Goal: Check status: Check status

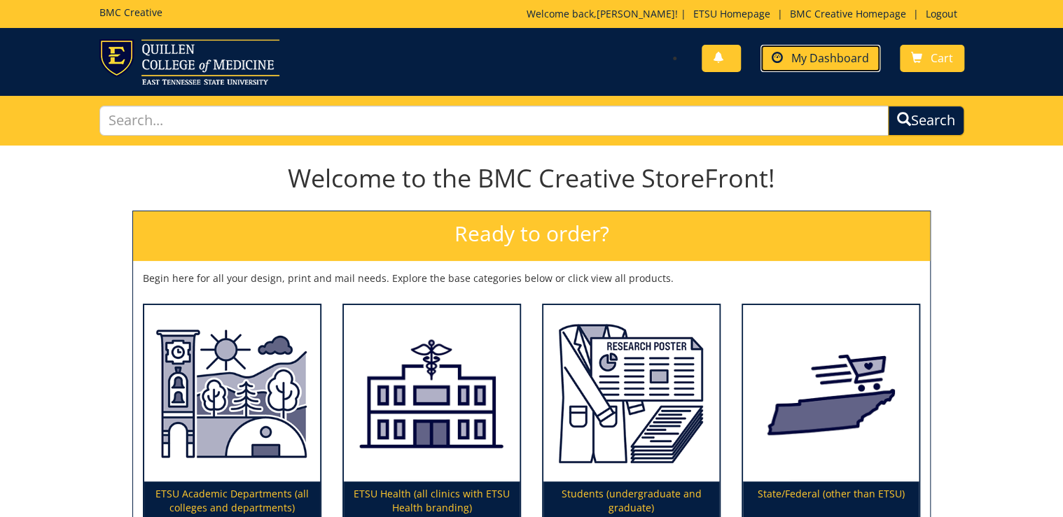
click at [848, 56] on span "My Dashboard" at bounding box center [830, 57] width 78 height 15
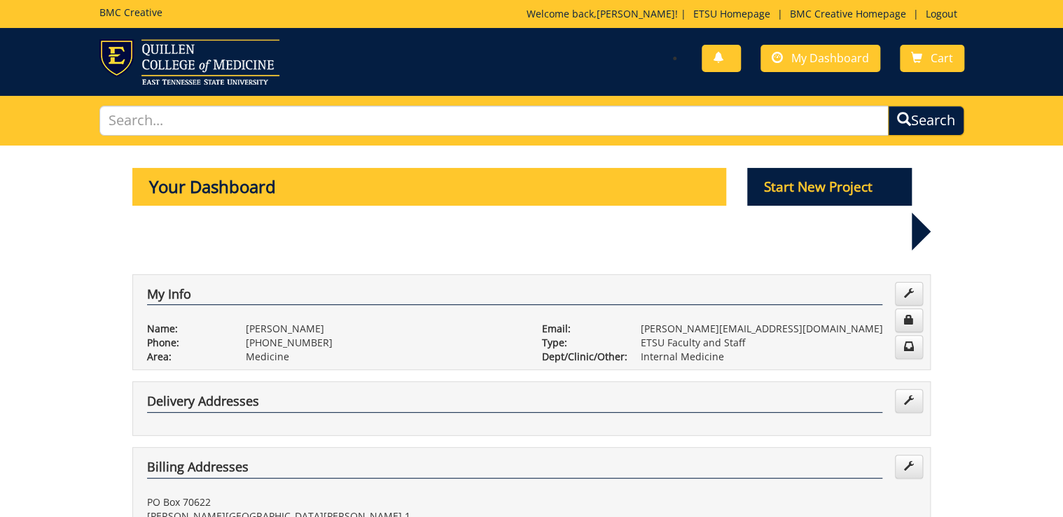
scroll to position [392, 0]
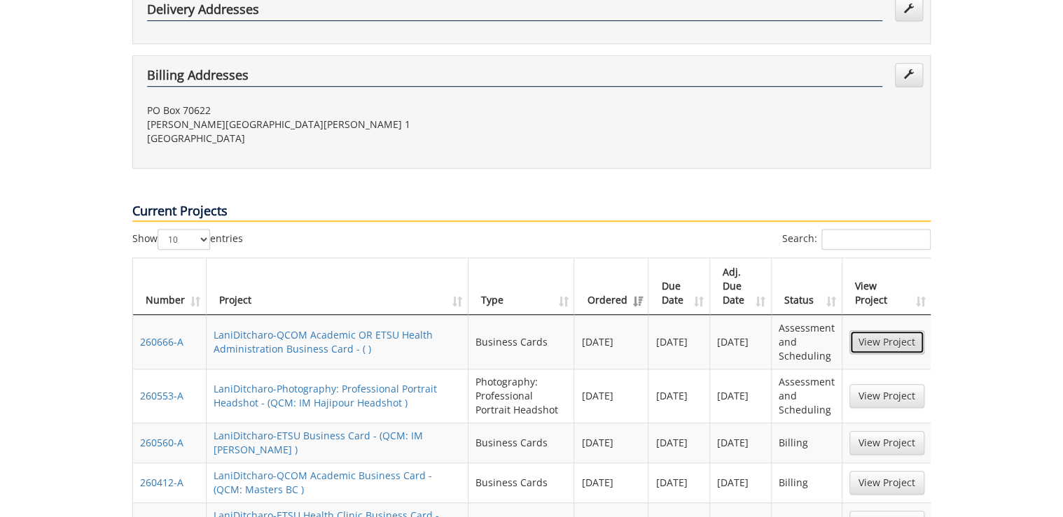
click at [888, 330] on link "View Project" at bounding box center [886, 342] width 75 height 24
click at [873, 384] on link "View Project" at bounding box center [886, 396] width 75 height 24
click at [893, 431] on link "View Project" at bounding box center [886, 443] width 75 height 24
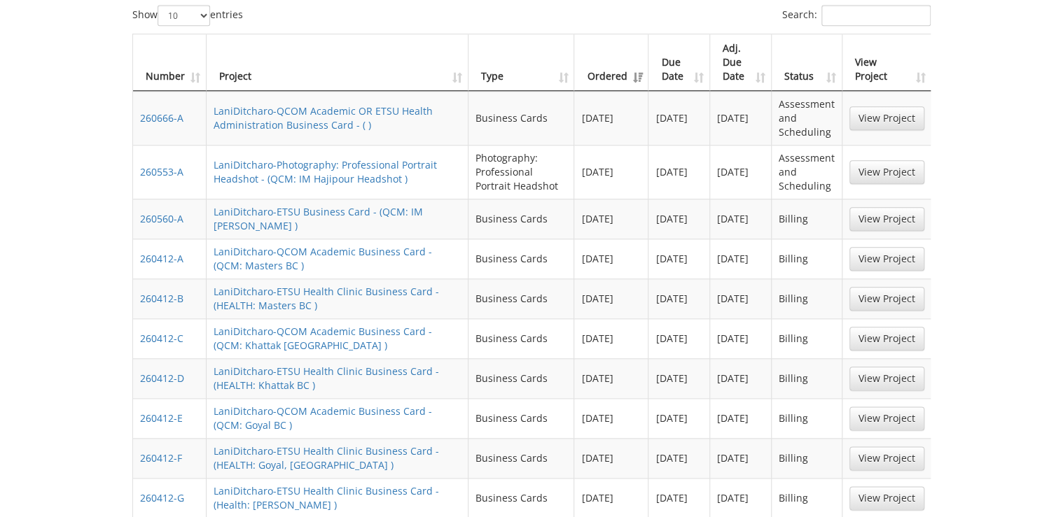
scroll to position [672, 0]
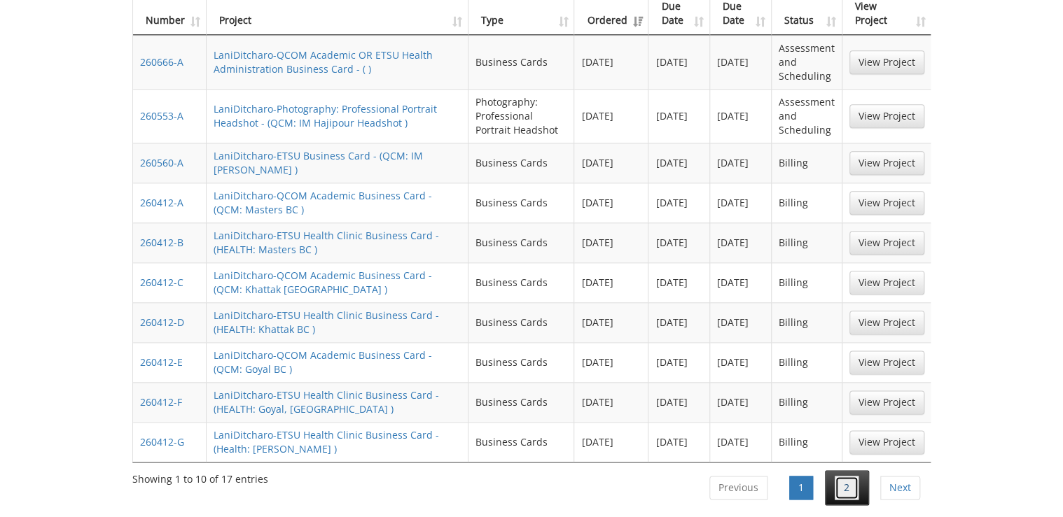
click at [844, 476] on link "2" at bounding box center [846, 488] width 24 height 24
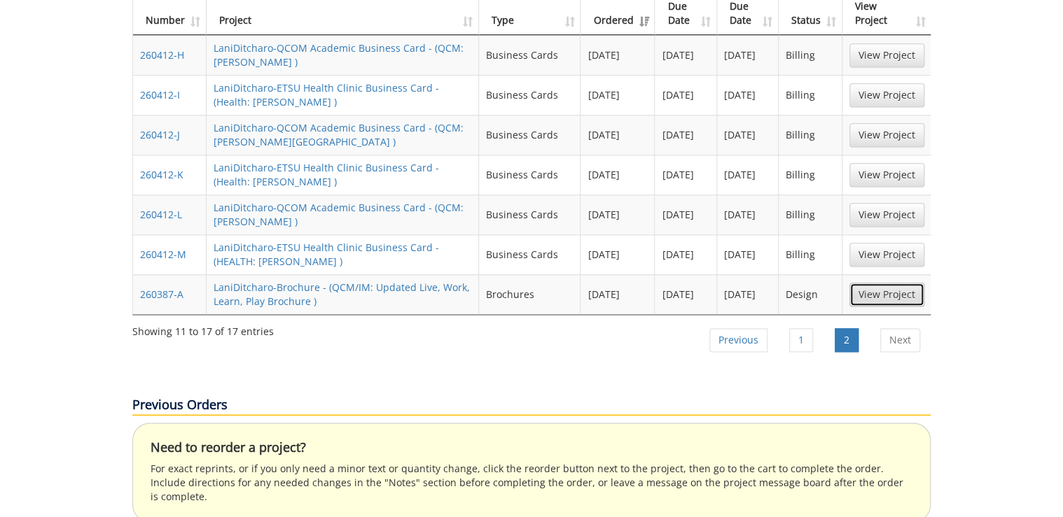
click at [865, 283] on link "View Project" at bounding box center [886, 295] width 75 height 24
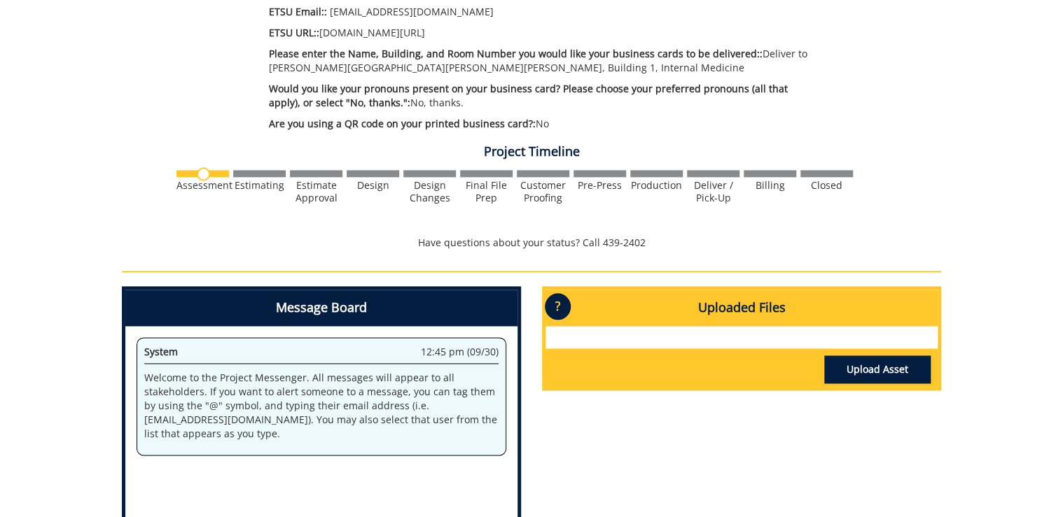
scroll to position [728, 0]
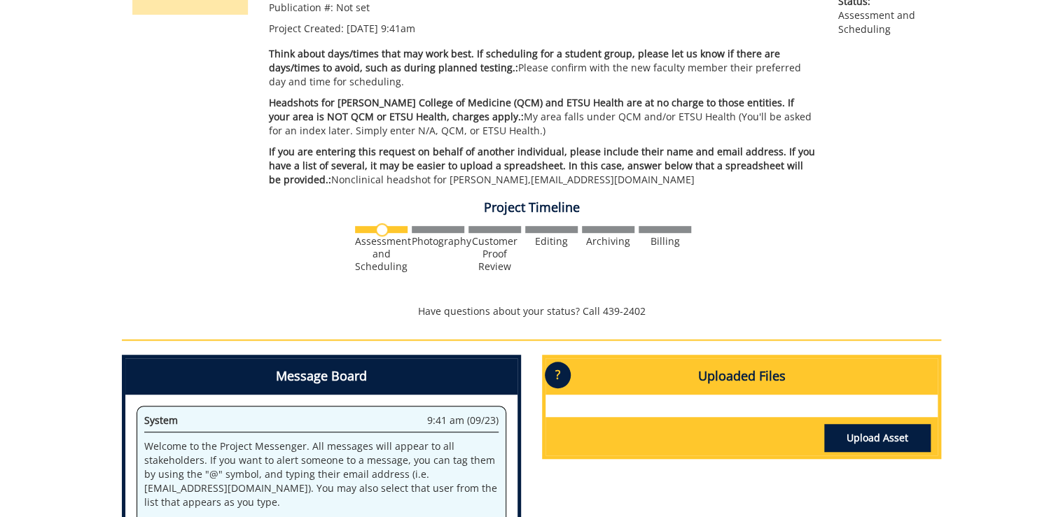
scroll to position [336, 0]
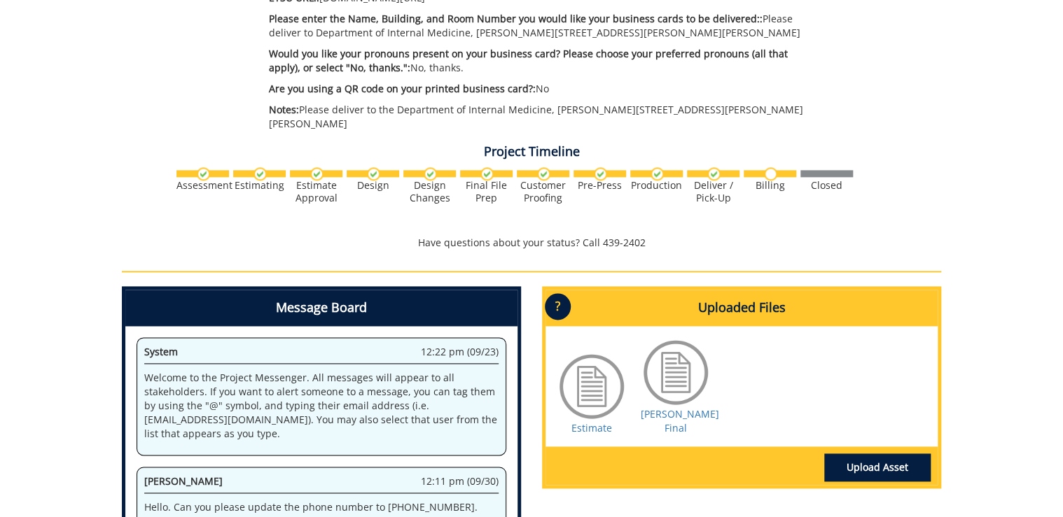
scroll to position [840, 0]
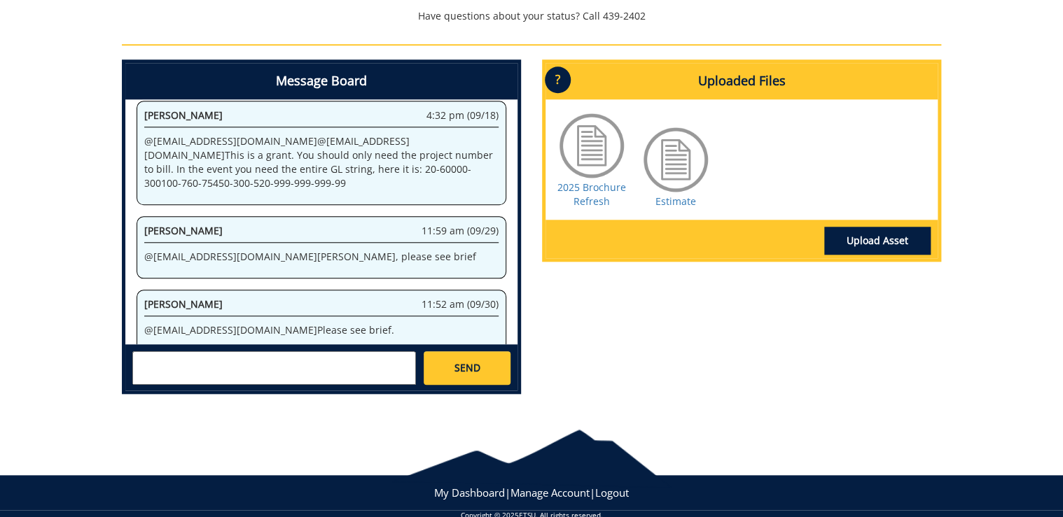
scroll to position [582, 0]
